Goal: Task Accomplishment & Management: Manage account settings

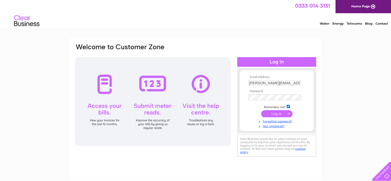
click at [275, 114] on input "submit" at bounding box center [276, 113] width 31 height 7
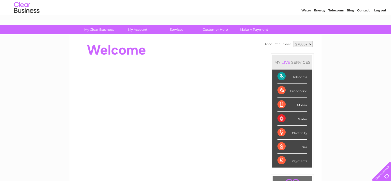
scroll to position [11, 0]
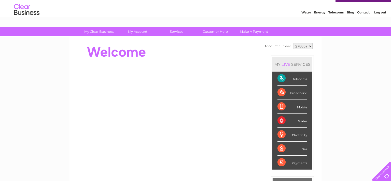
click at [300, 80] on div "Telecoms" at bounding box center [292, 79] width 30 height 14
click at [280, 78] on div "Telecoms" at bounding box center [292, 79] width 30 height 14
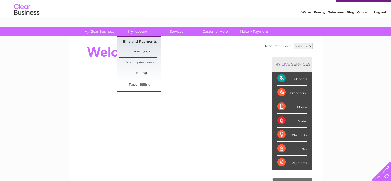
click at [138, 40] on link "Bills and Payments" at bounding box center [140, 42] width 42 height 10
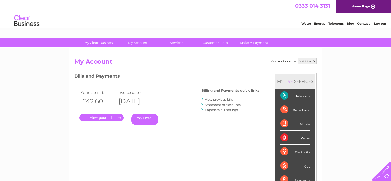
click at [119, 118] on link "." at bounding box center [101, 117] width 44 height 7
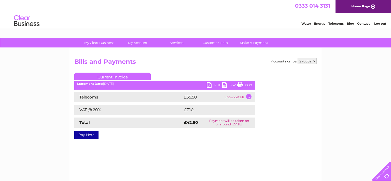
click at [249, 96] on td "Show details" at bounding box center [239, 97] width 32 height 10
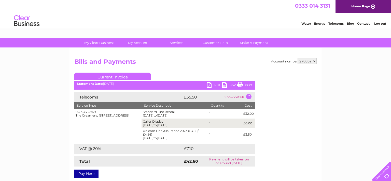
click at [249, 84] on link "Print" at bounding box center [244, 85] width 15 height 7
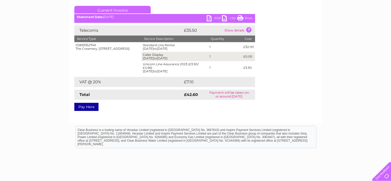
scroll to position [54, 0]
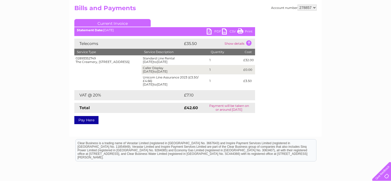
click at [249, 42] on td "Show details" at bounding box center [239, 44] width 32 height 10
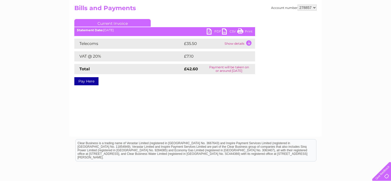
scroll to position [27, 0]
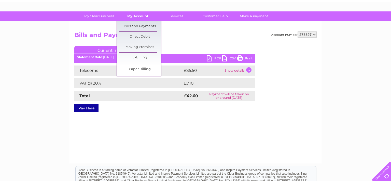
click at [139, 15] on link "My Account" at bounding box center [138, 15] width 42 height 9
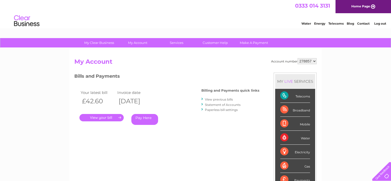
click at [220, 99] on link "View previous bills" at bounding box center [219, 100] width 28 height 4
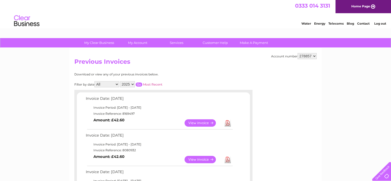
click at [194, 159] on link "View" at bounding box center [202, 159] width 37 height 7
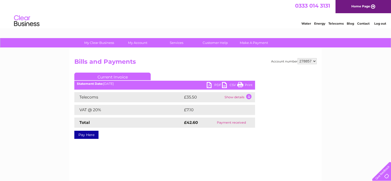
click at [249, 96] on td "Show details" at bounding box center [239, 97] width 32 height 10
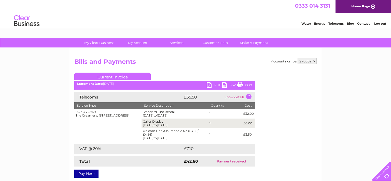
click at [241, 85] on link "Print" at bounding box center [244, 85] width 15 height 7
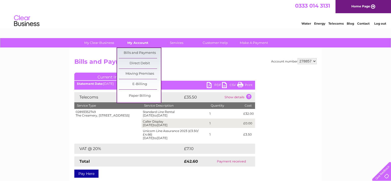
click at [140, 42] on link "My Account" at bounding box center [138, 42] width 42 height 9
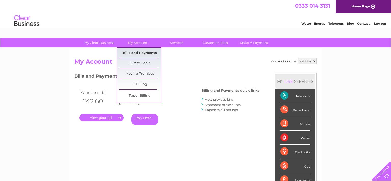
click at [136, 52] on link "Bills and Payments" at bounding box center [140, 53] width 42 height 10
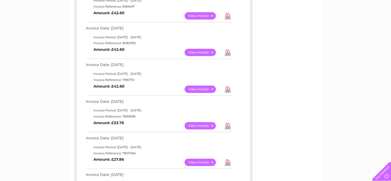
click at [198, 89] on link "View" at bounding box center [202, 89] width 37 height 7
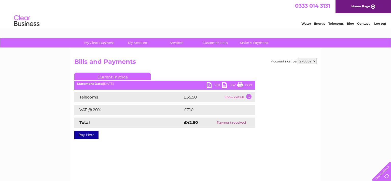
click at [250, 96] on td "Show details" at bounding box center [239, 97] width 32 height 10
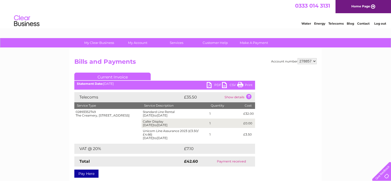
click at [240, 84] on link "Print" at bounding box center [244, 85] width 15 height 7
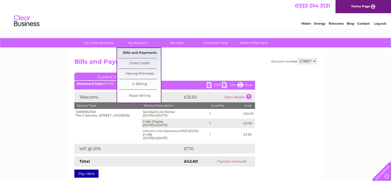
click at [138, 52] on link "Bills and Payments" at bounding box center [140, 53] width 42 height 10
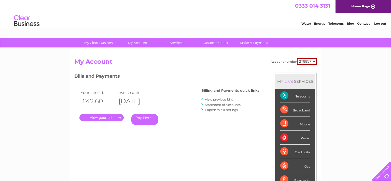
click at [213, 100] on link "View previous bills" at bounding box center [219, 100] width 28 height 4
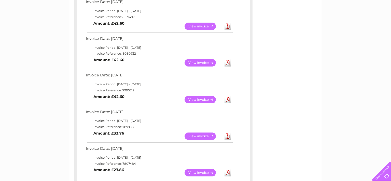
scroll to position [107, 0]
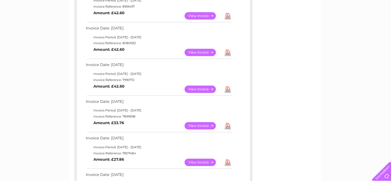
click at [201, 125] on link "View" at bounding box center [202, 125] width 37 height 7
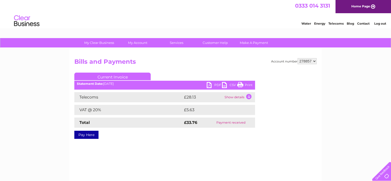
click at [249, 95] on td "Show details" at bounding box center [239, 97] width 32 height 10
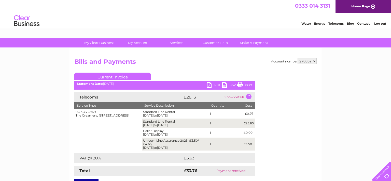
click at [241, 84] on link "Print" at bounding box center [244, 85] width 15 height 7
click at [240, 85] on link "Print" at bounding box center [244, 85] width 15 height 7
click at [380, 23] on link "Log out" at bounding box center [380, 24] width 12 height 4
